Goal: Task Accomplishment & Management: Manage account settings

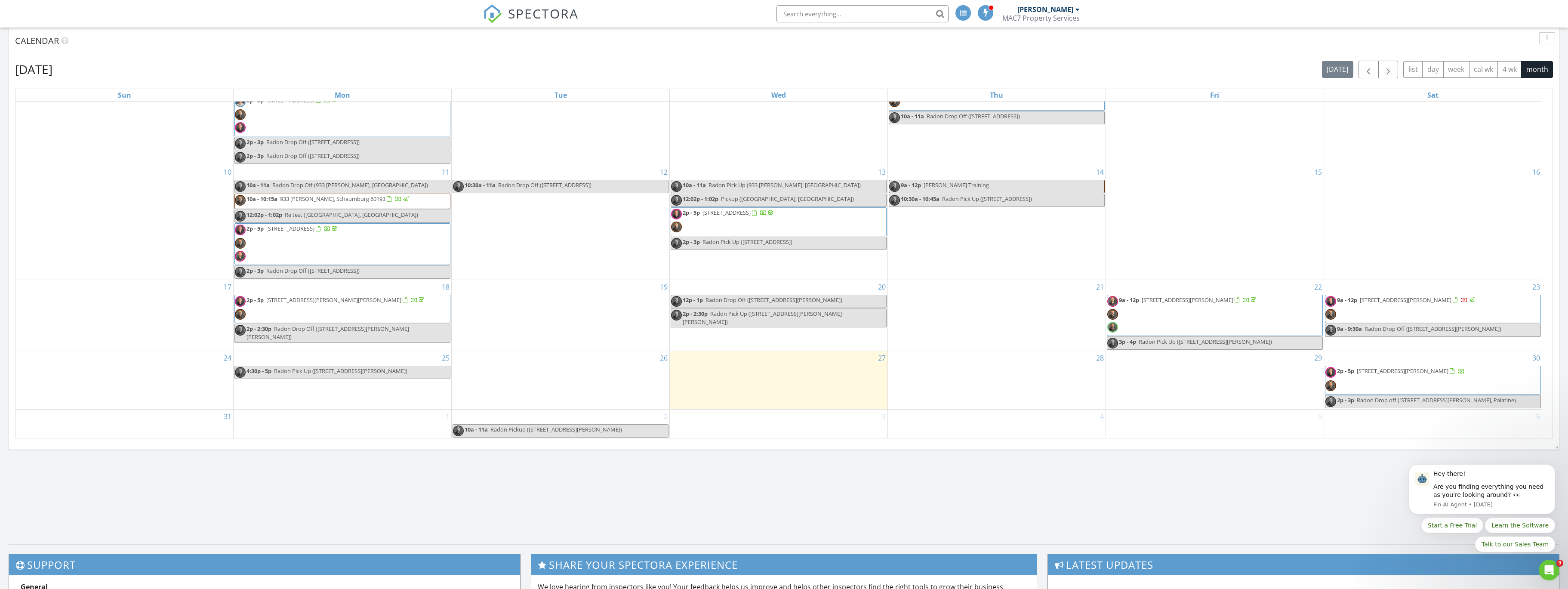
click at [1422, 373] on span "60 E Emma Ct, Palatine 60067" at bounding box center [1403, 370] width 92 height 8
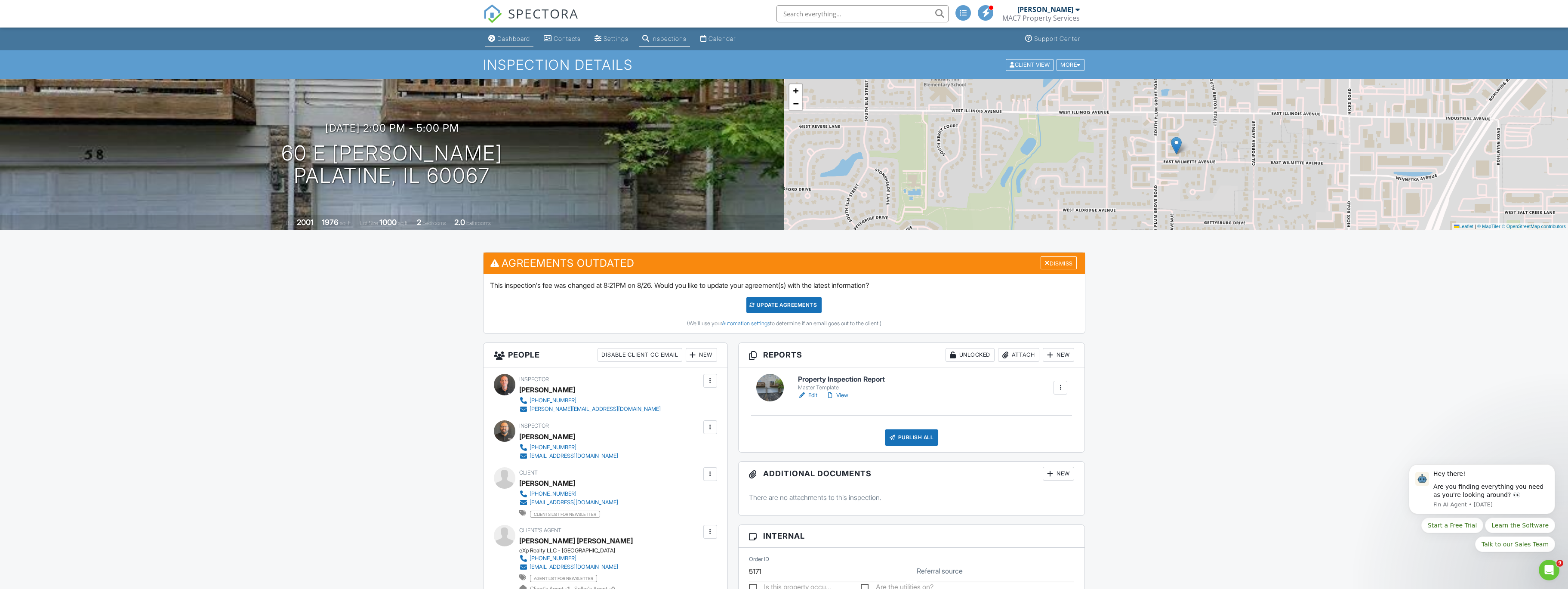
click at [518, 41] on div "Dashboard" at bounding box center [514, 38] width 33 height 7
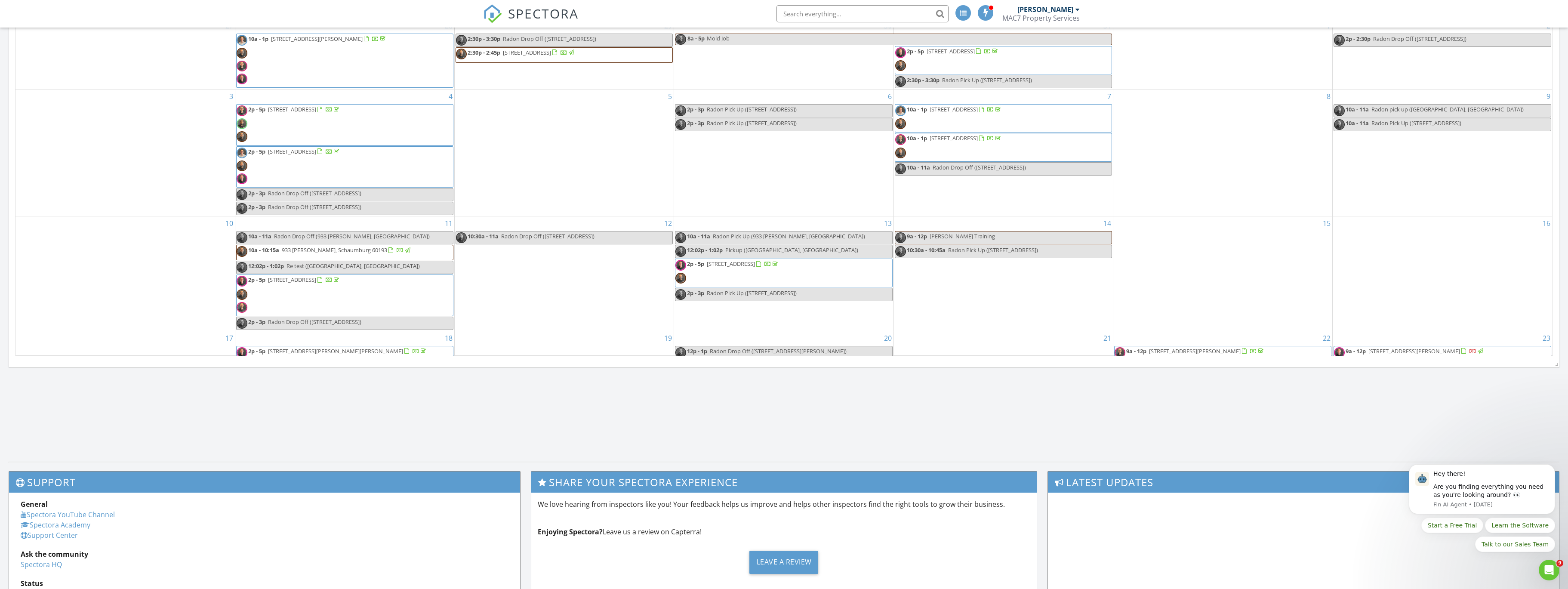
scroll to position [138, 0]
